Goal: Task Accomplishment & Management: Complete application form

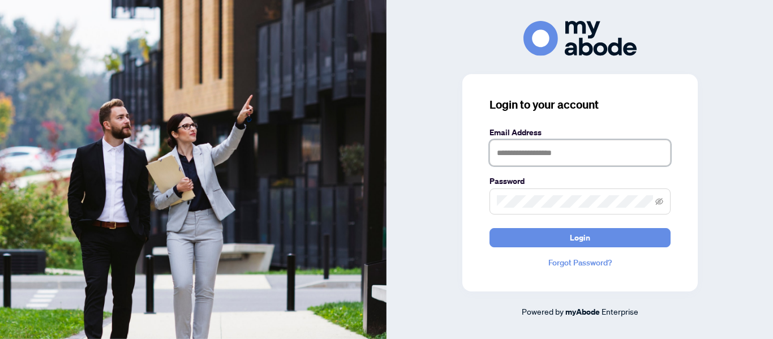
click at [505, 154] on input "text" at bounding box center [580, 153] width 181 height 26
type input "**********"
click at [490, 228] on button "Login" at bounding box center [580, 237] width 181 height 19
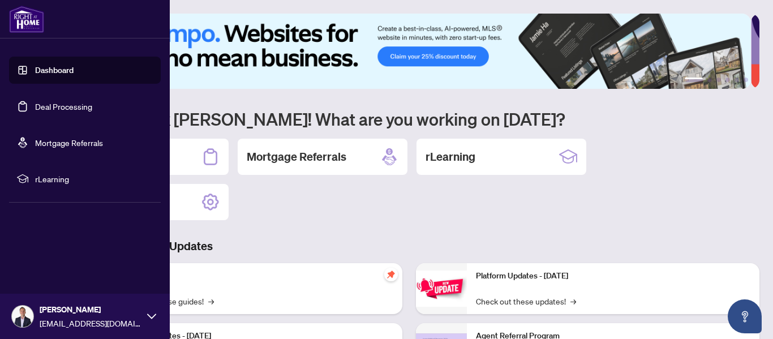
click at [49, 105] on link "Deal Processing" at bounding box center [63, 106] width 57 height 10
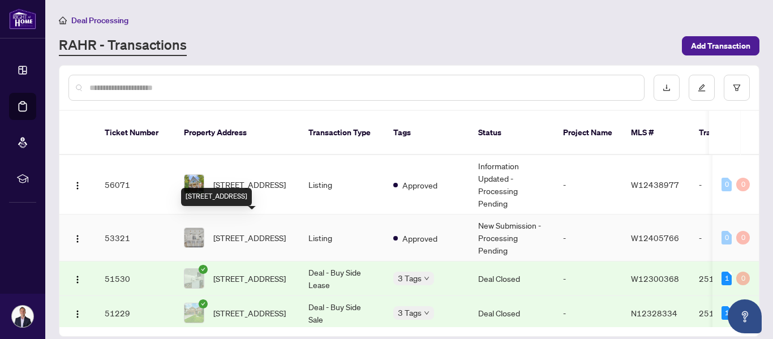
click at [248, 231] on span "[STREET_ADDRESS]" at bounding box center [249, 237] width 72 height 12
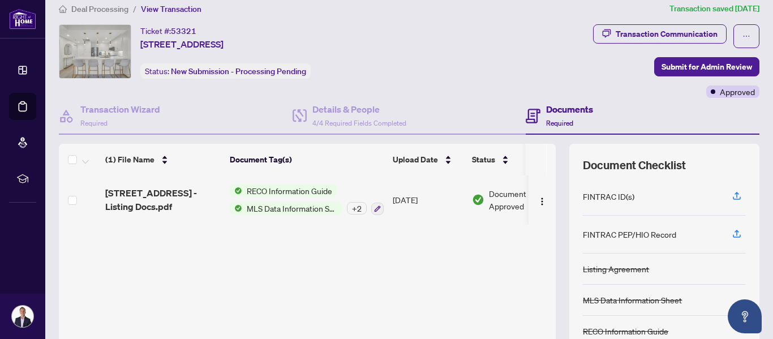
scroll to position [135, 0]
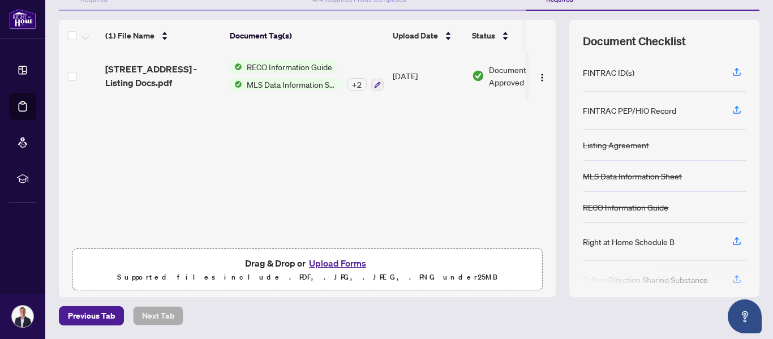
click at [320, 261] on button "Upload Forms" at bounding box center [338, 263] width 64 height 15
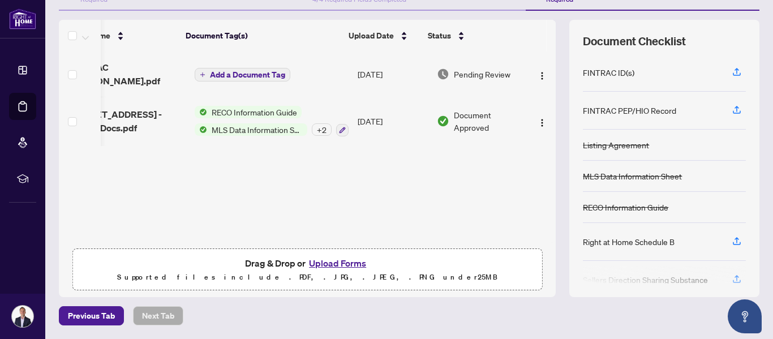
scroll to position [0, 0]
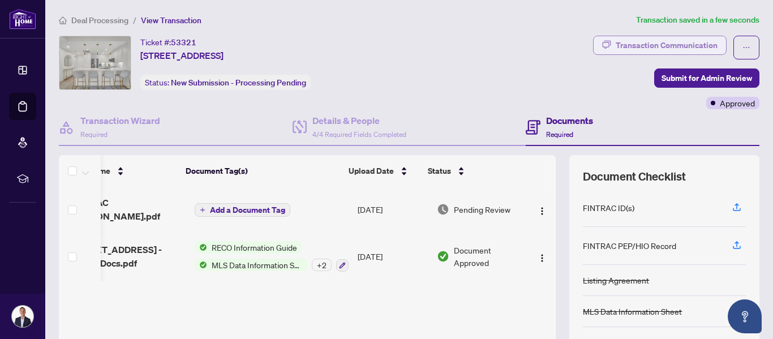
click at [655, 45] on div "Transaction Communication" at bounding box center [667, 45] width 102 height 18
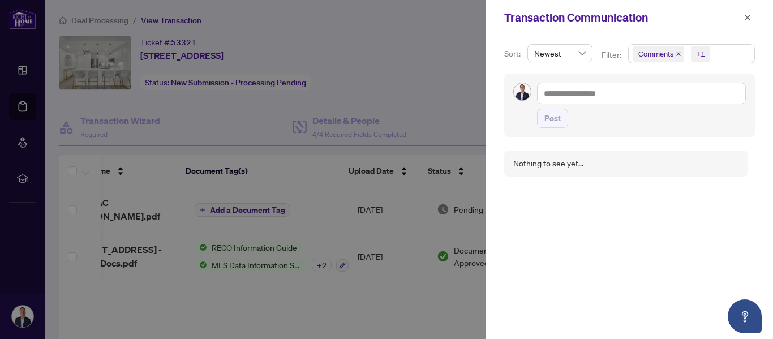
click at [483, 81] on div at bounding box center [386, 169] width 773 height 339
click at [423, 83] on div at bounding box center [386, 169] width 773 height 339
click at [747, 18] on icon "close" at bounding box center [748, 18] width 8 height 8
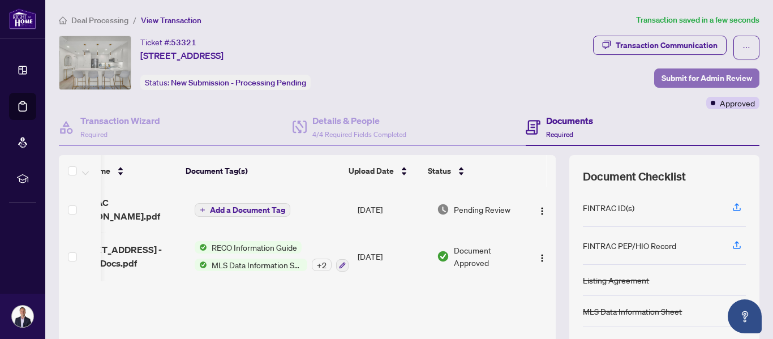
click at [662, 73] on span "Submit for Admin Review" at bounding box center [707, 78] width 91 height 18
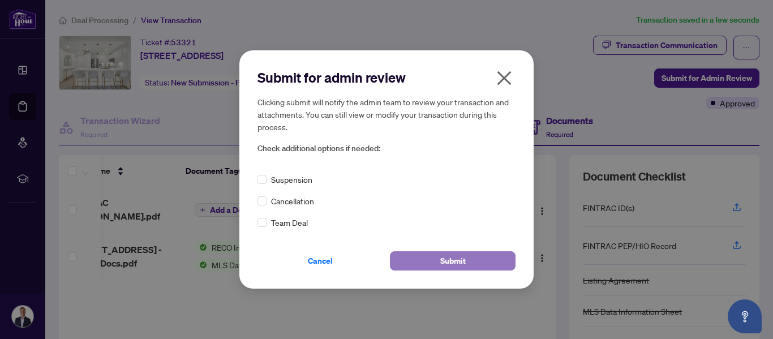
click at [448, 263] on span "Submit" at bounding box center [452, 261] width 25 height 18
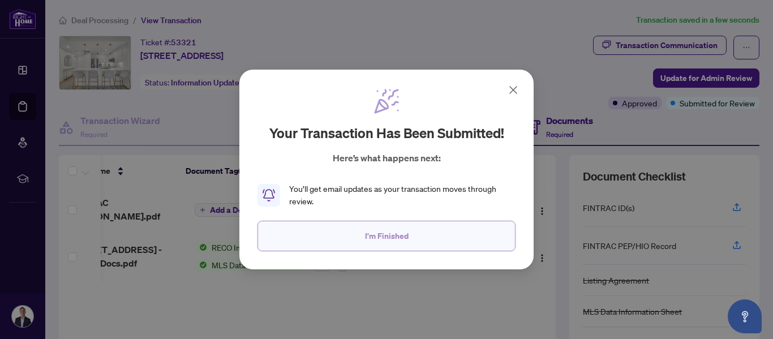
click at [413, 241] on button "I'm Finished" at bounding box center [387, 236] width 258 height 31
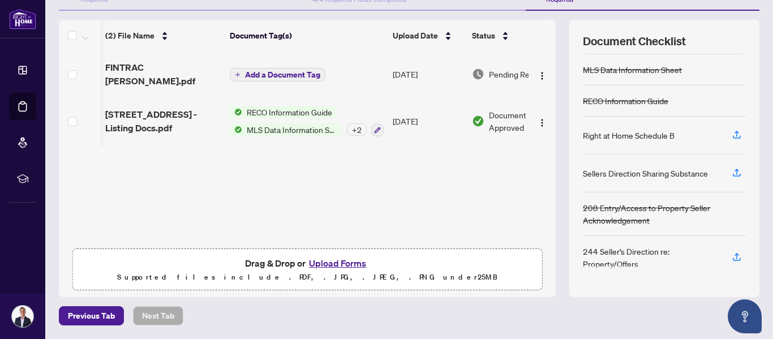
scroll to position [0, 46]
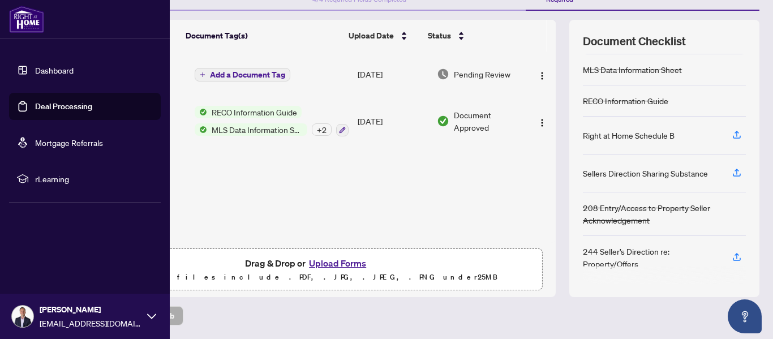
click at [44, 68] on link "Dashboard" at bounding box center [54, 70] width 38 height 10
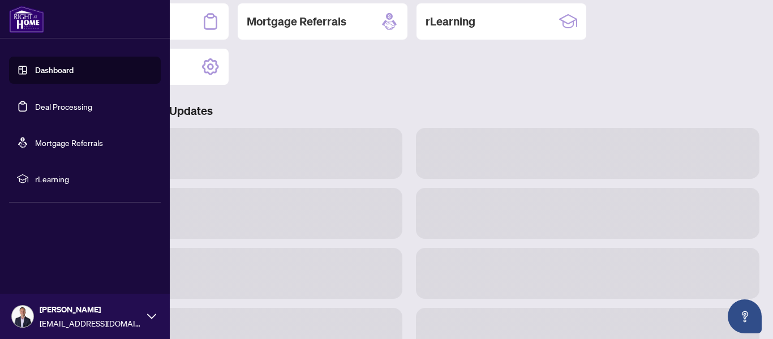
scroll to position [134, 0]
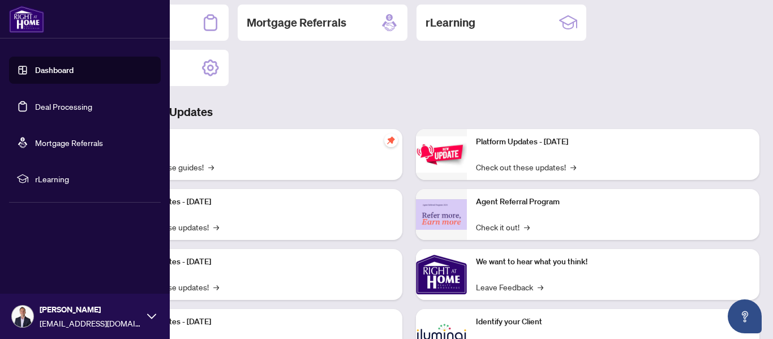
click at [54, 111] on link "Deal Processing" at bounding box center [63, 106] width 57 height 10
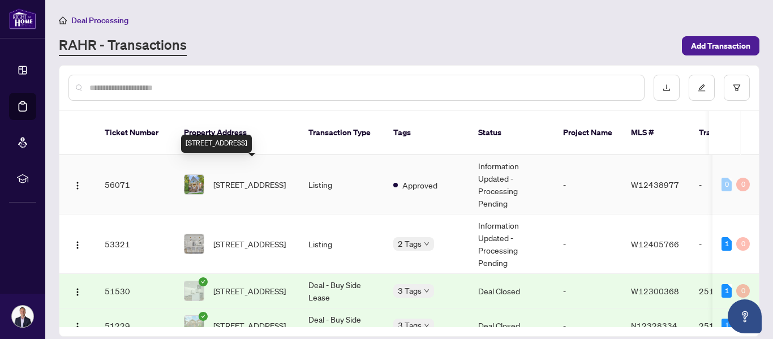
click at [248, 178] on span "[STREET_ADDRESS]" at bounding box center [249, 184] width 72 height 12
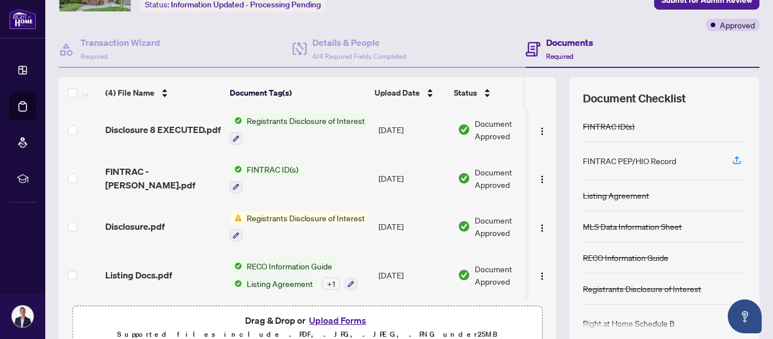
scroll to position [80, 0]
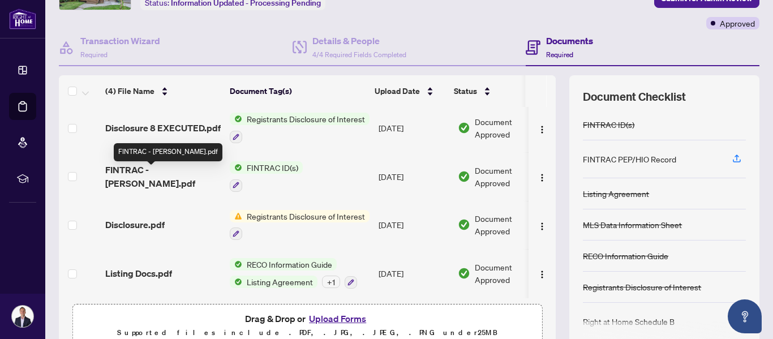
click at [169, 175] on span "FINTRAC - [PERSON_NAME].pdf" at bounding box center [162, 176] width 115 height 27
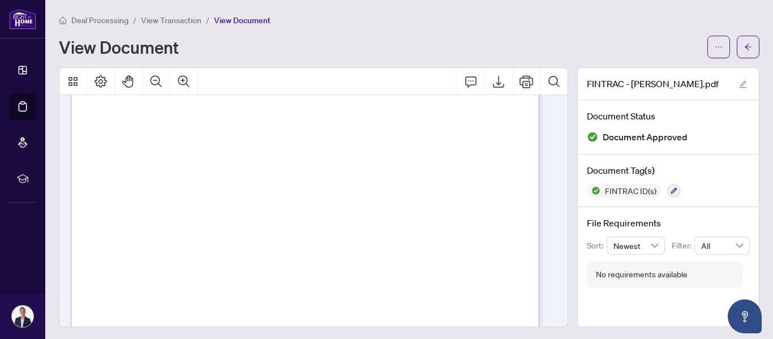
scroll to position [4007, 0]
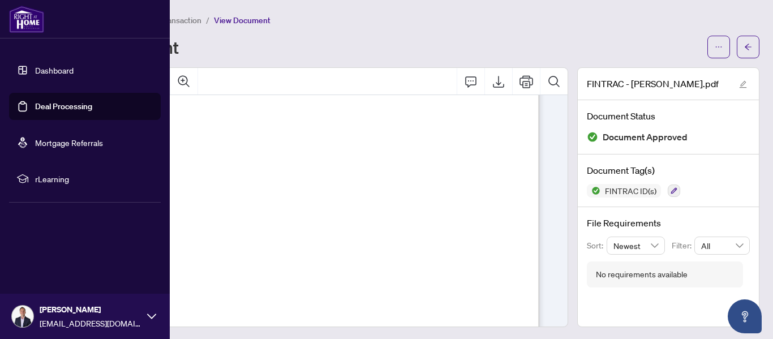
click at [50, 75] on link "Dashboard" at bounding box center [54, 70] width 38 height 10
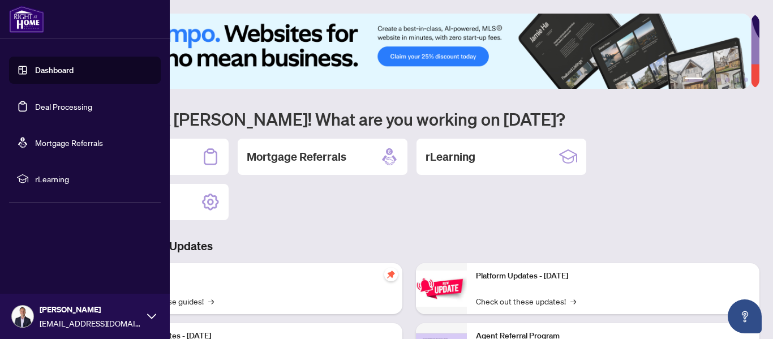
click at [48, 101] on link "Deal Processing" at bounding box center [63, 106] width 57 height 10
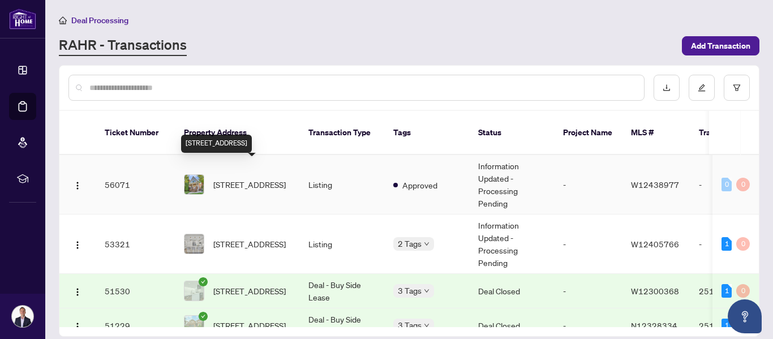
click at [238, 178] on span "[STREET_ADDRESS]" at bounding box center [249, 184] width 72 height 12
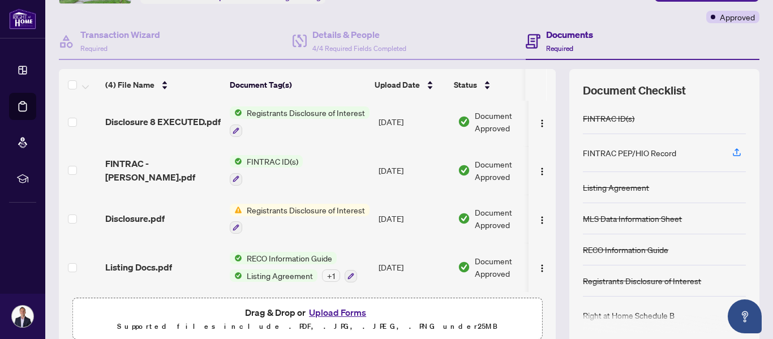
scroll to position [87, 0]
click at [316, 311] on button "Upload Forms" at bounding box center [338, 311] width 64 height 15
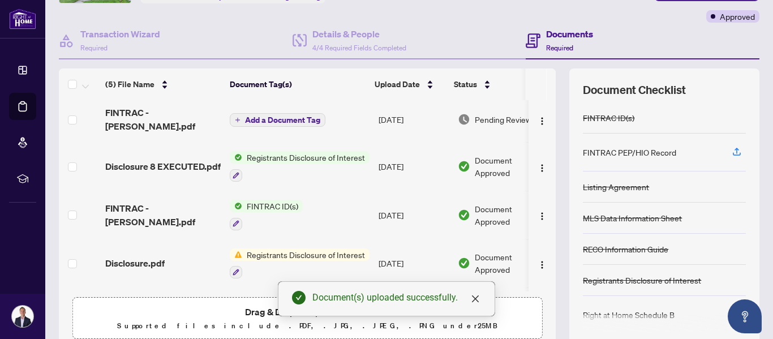
scroll to position [0, 0]
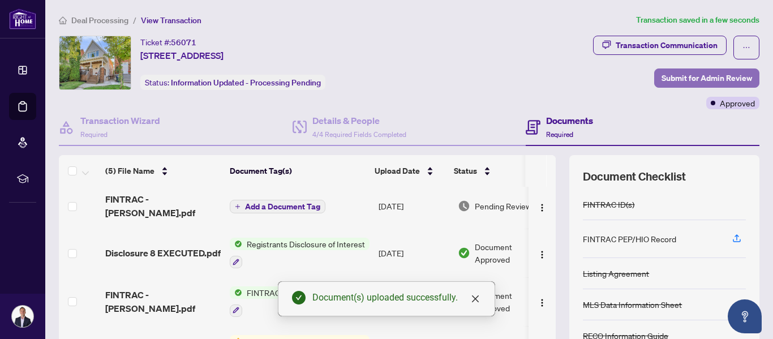
click at [663, 76] on span "Submit for Admin Review" at bounding box center [707, 78] width 91 height 18
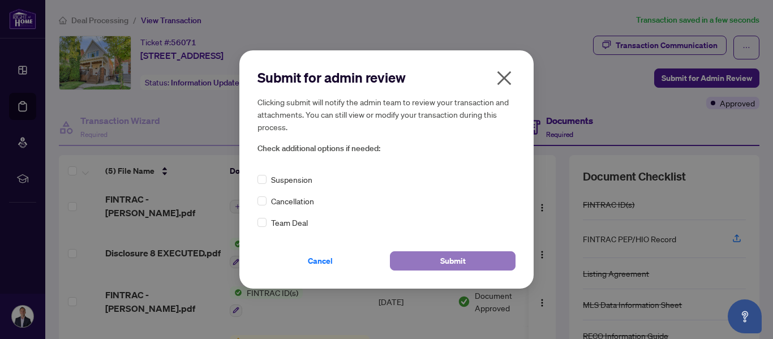
click at [456, 261] on span "Submit" at bounding box center [452, 261] width 25 height 18
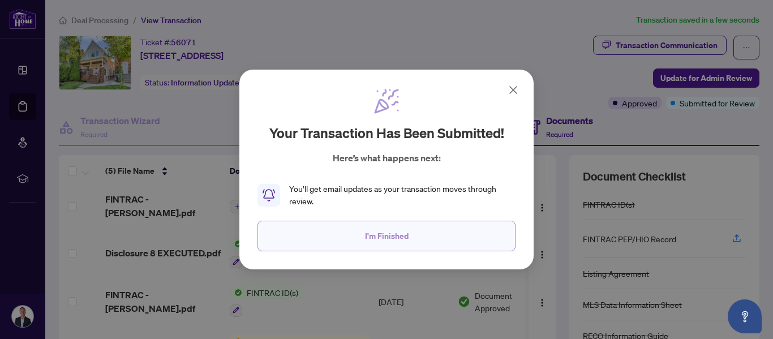
click at [427, 238] on button "I'm Finished" at bounding box center [387, 236] width 258 height 31
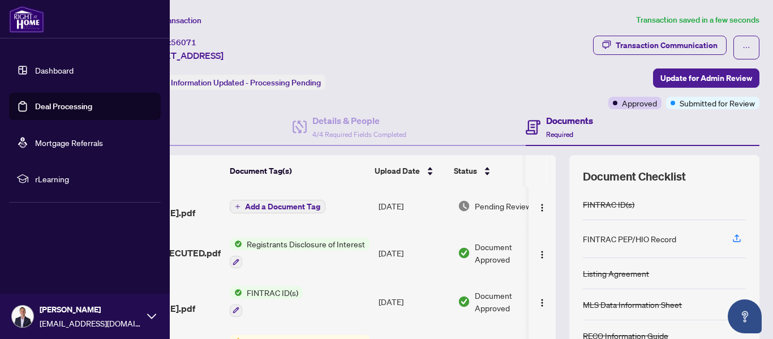
click at [40, 71] on link "Dashboard" at bounding box center [54, 70] width 38 height 10
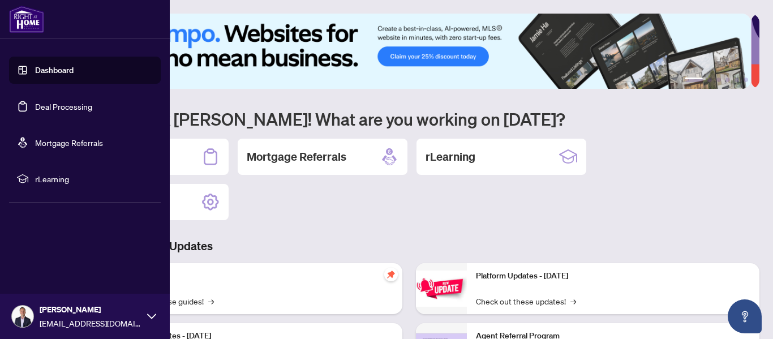
click at [63, 105] on link "Deal Processing" at bounding box center [63, 106] width 57 height 10
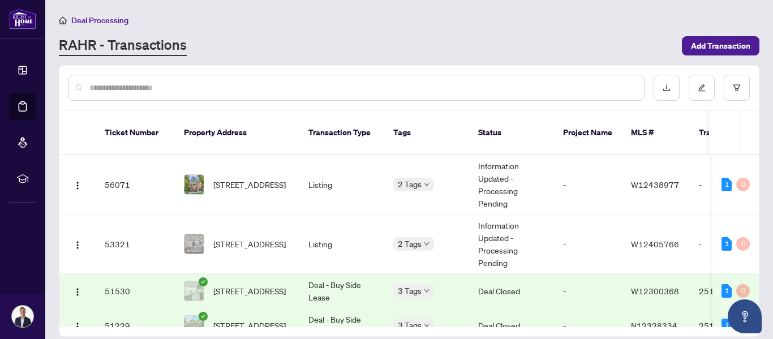
click at [327, 20] on div "Deal Processing" at bounding box center [409, 20] width 701 height 13
